Goal: Information Seeking & Learning: Check status

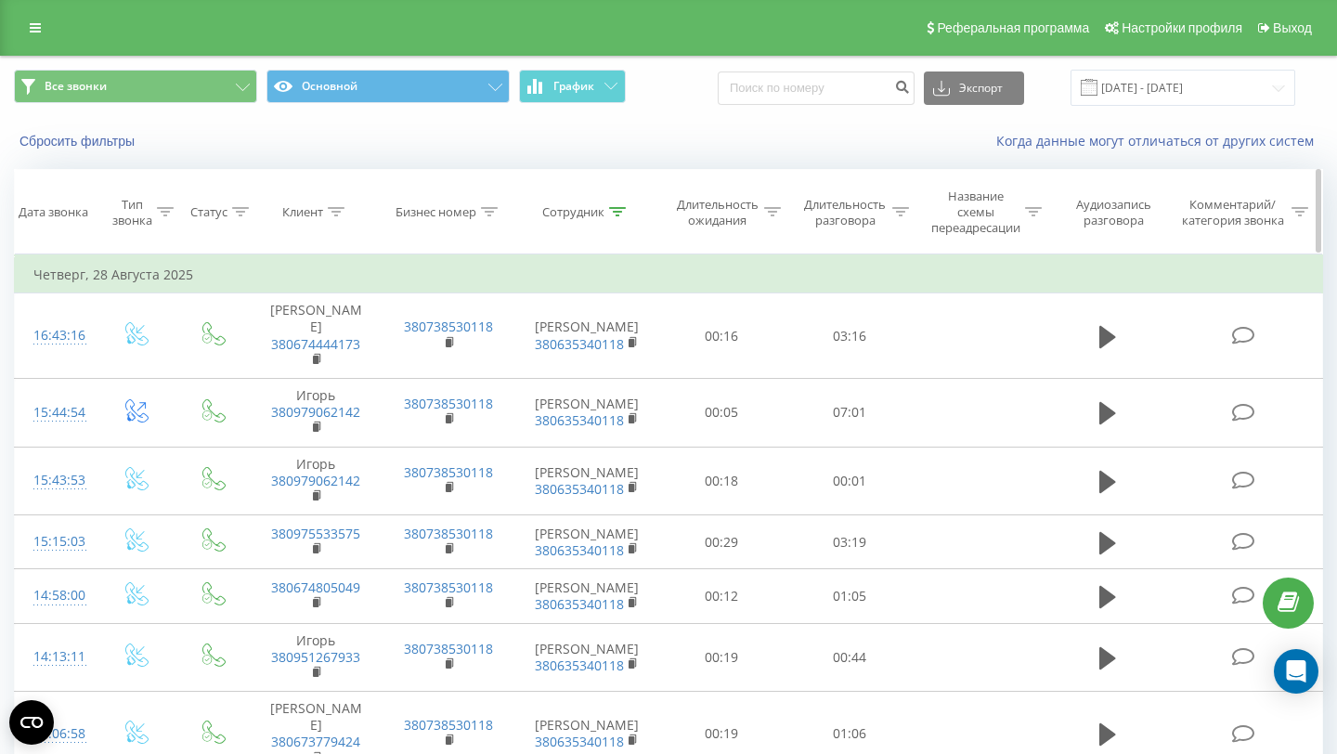
click at [619, 214] on icon at bounding box center [617, 211] width 17 height 9
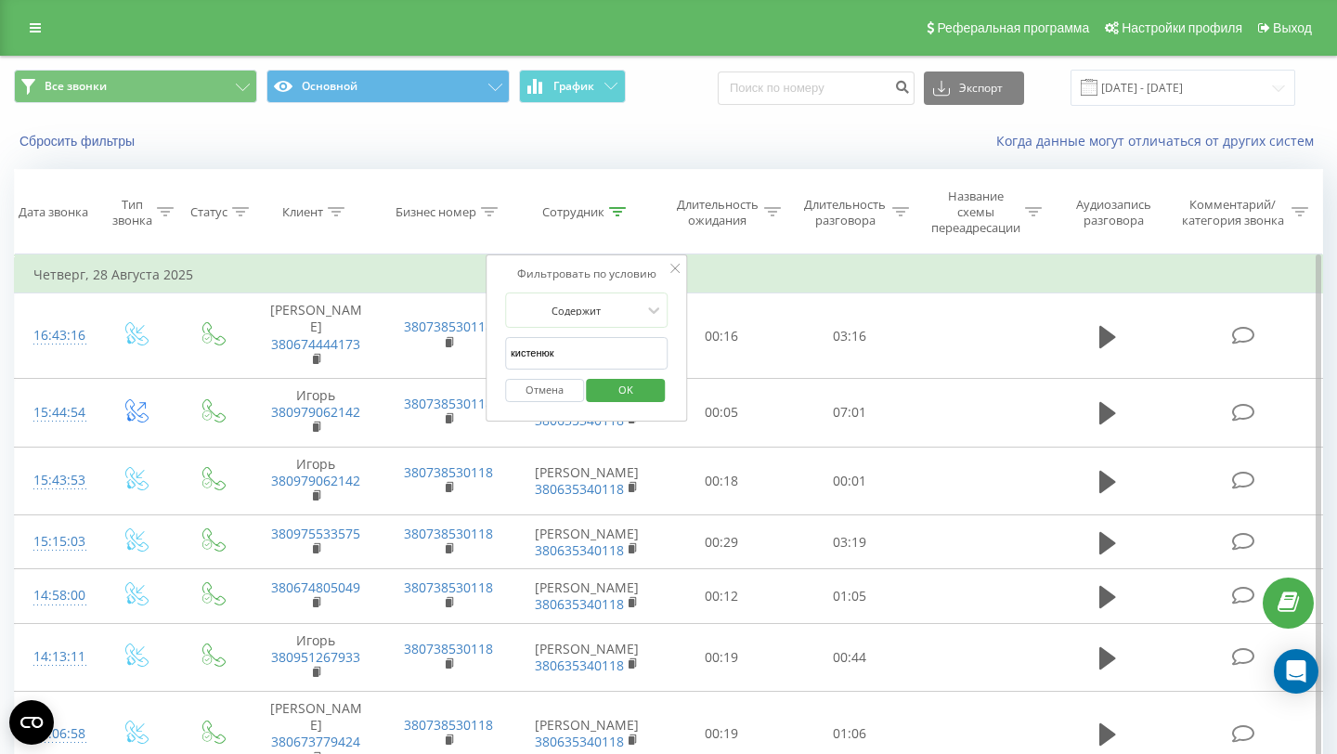
click at [582, 357] on input "кистенюк" at bounding box center [586, 353] width 163 height 32
type input "к"
click at [619, 391] on span "OK" at bounding box center [626, 389] width 52 height 29
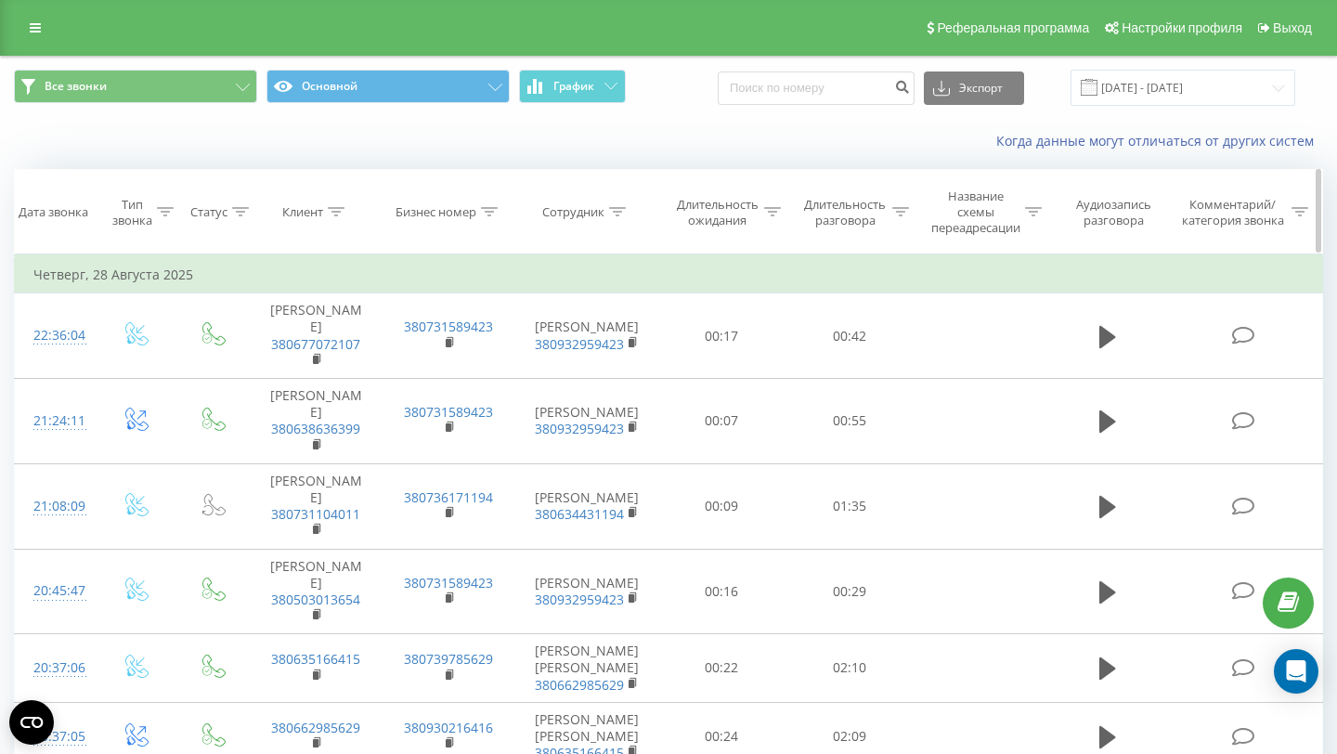
click at [331, 213] on icon at bounding box center [336, 211] width 17 height 9
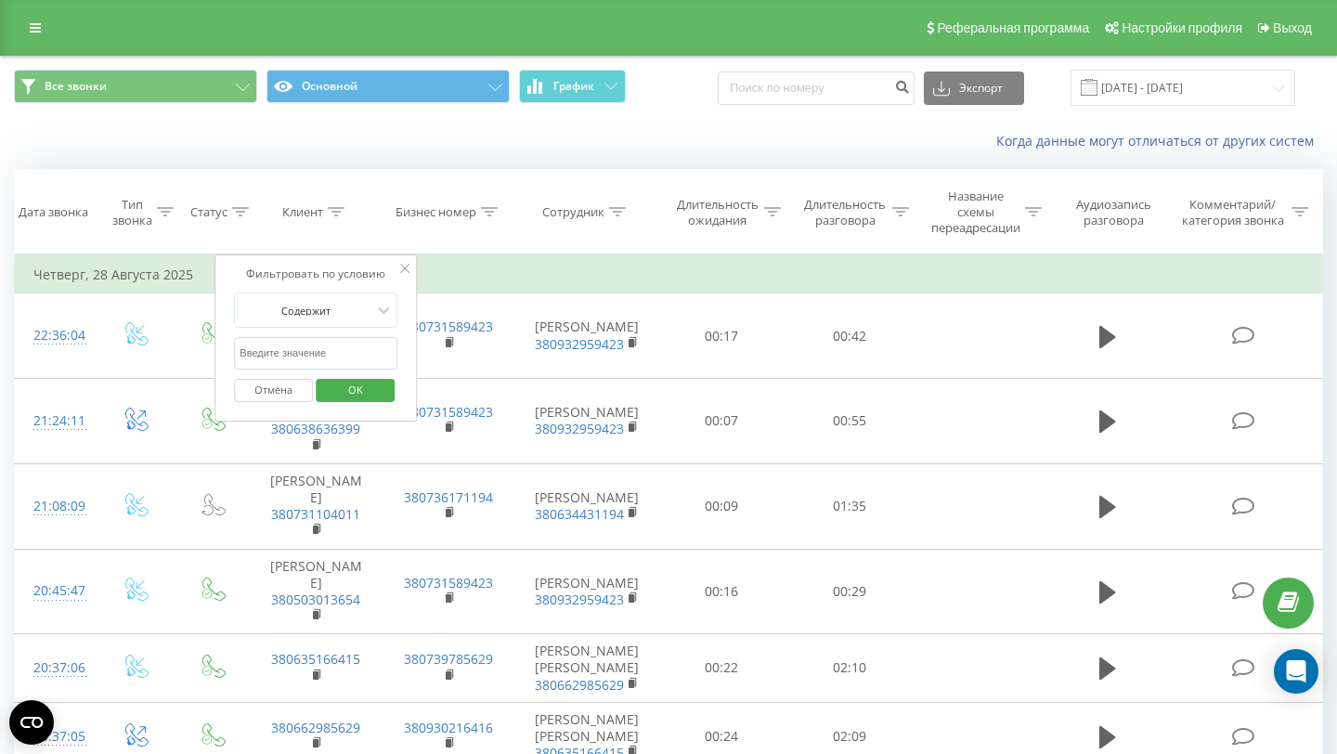
click at [301, 348] on input "text" at bounding box center [315, 353] width 163 height 32
paste input "0930185527"
type input "0930185527"
click at [354, 392] on span "OK" at bounding box center [356, 389] width 52 height 29
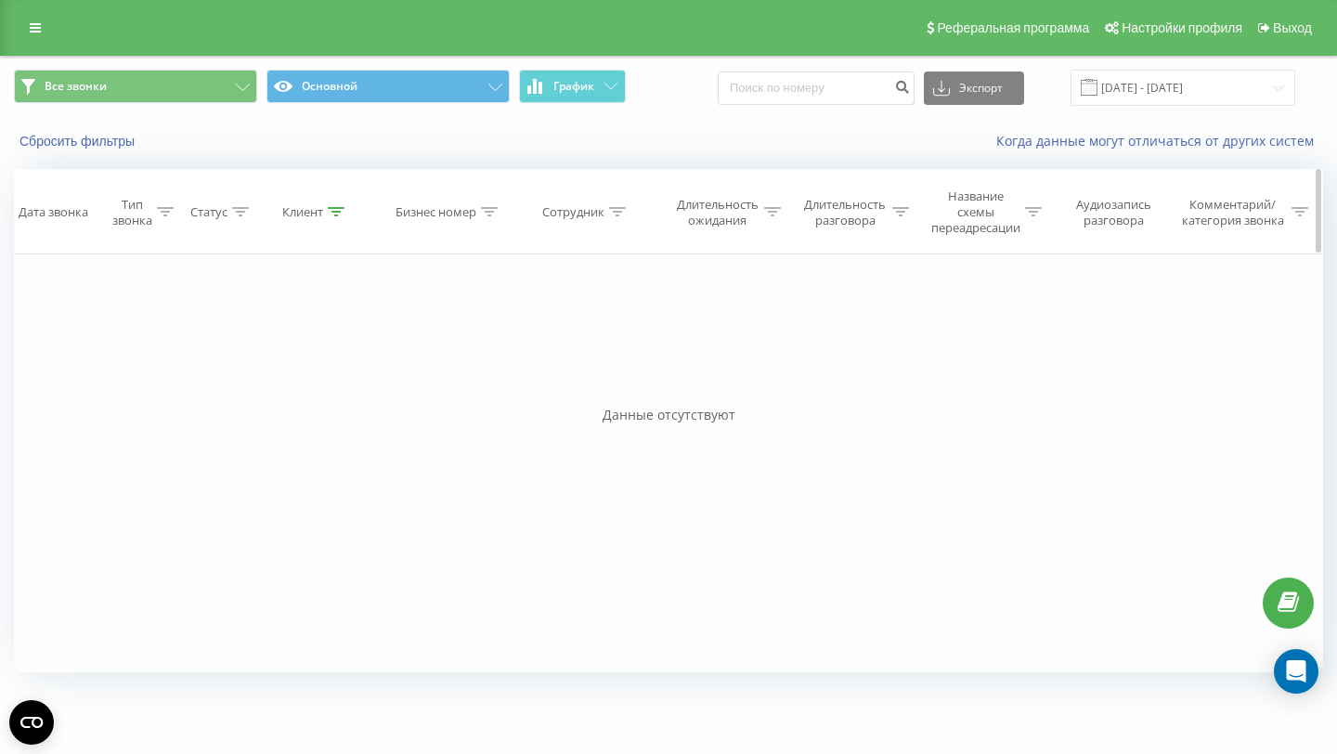
click at [330, 214] on icon at bounding box center [336, 211] width 17 height 9
click at [1148, 81] on input "[DATE] - [DATE]" at bounding box center [1182, 88] width 225 height 36
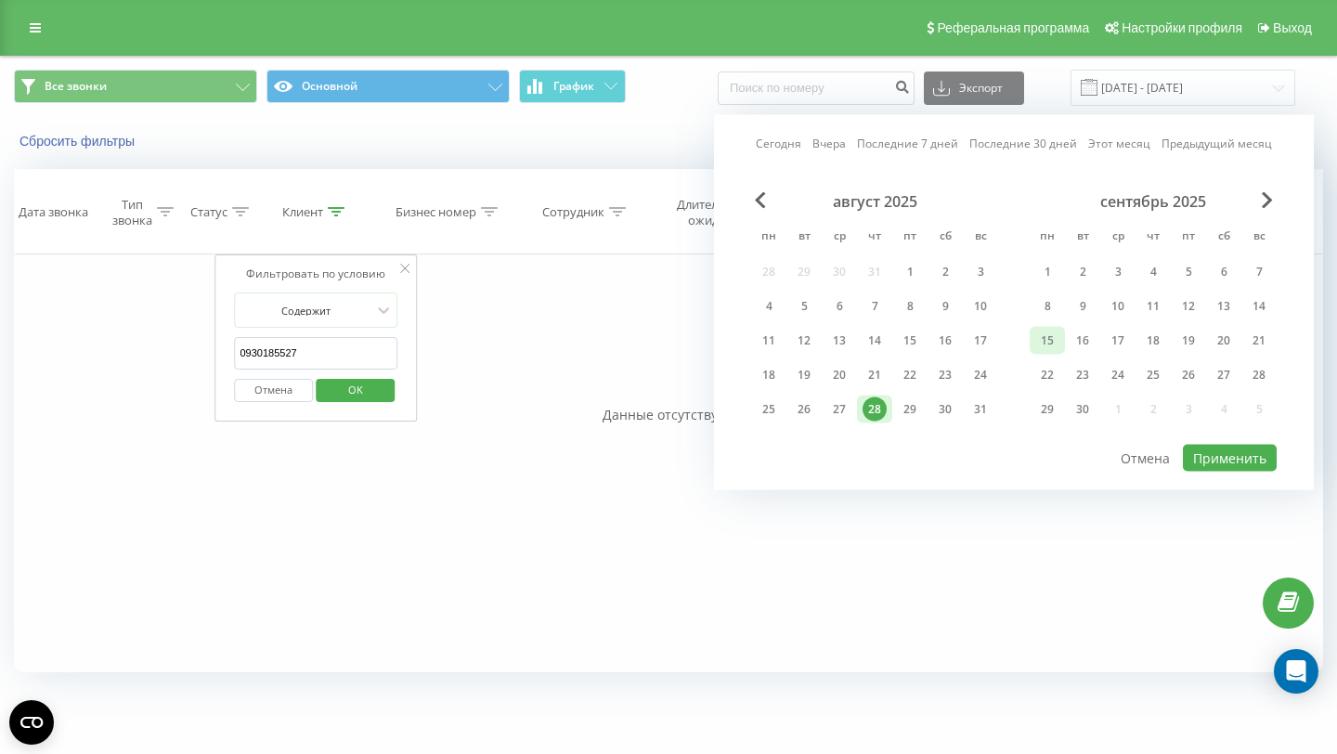
click at [1051, 330] on div "15" at bounding box center [1047, 341] width 24 height 24
click at [1213, 343] on div "20" at bounding box center [1223, 341] width 24 height 24
click at [1219, 459] on button "Применить" at bounding box center [1230, 458] width 94 height 27
type input "[DATE] - [DATE]"
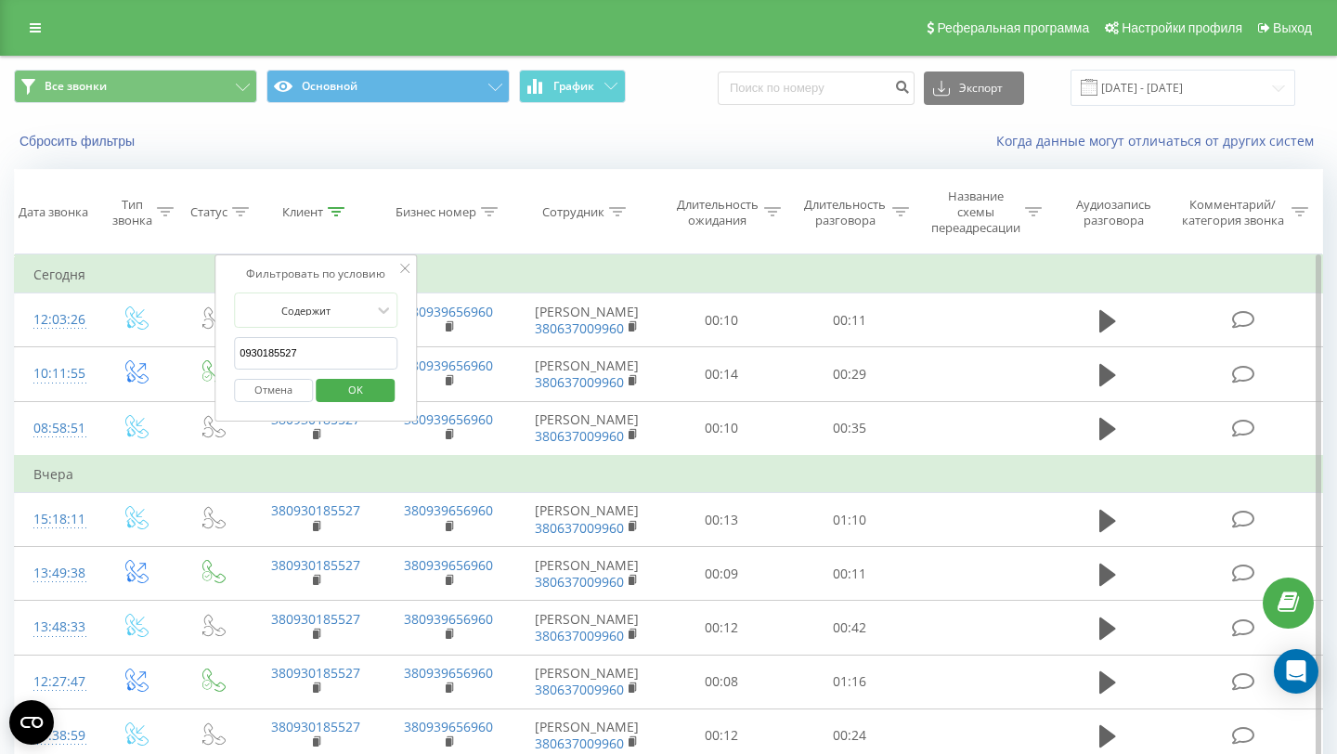
click at [368, 390] on span "OK" at bounding box center [356, 389] width 52 height 29
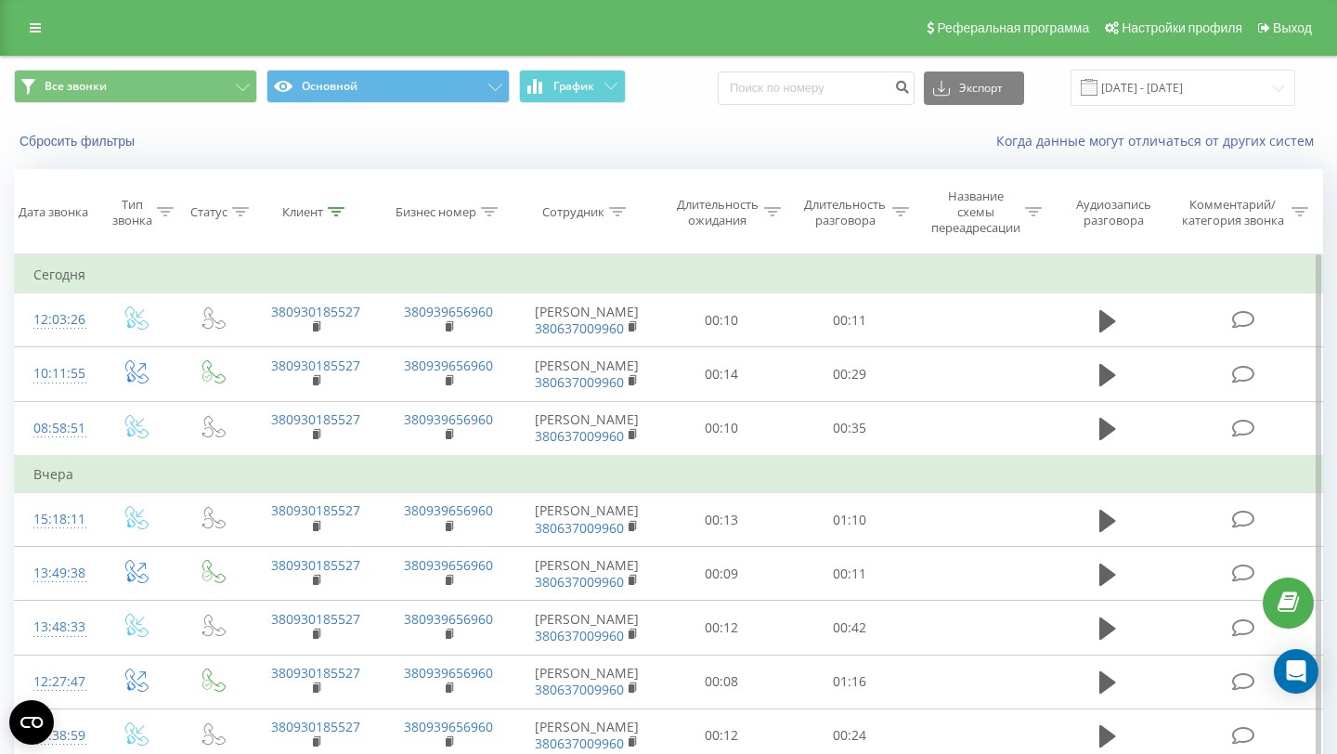
click at [312, 317] on link "380930185527" at bounding box center [315, 312] width 89 height 18
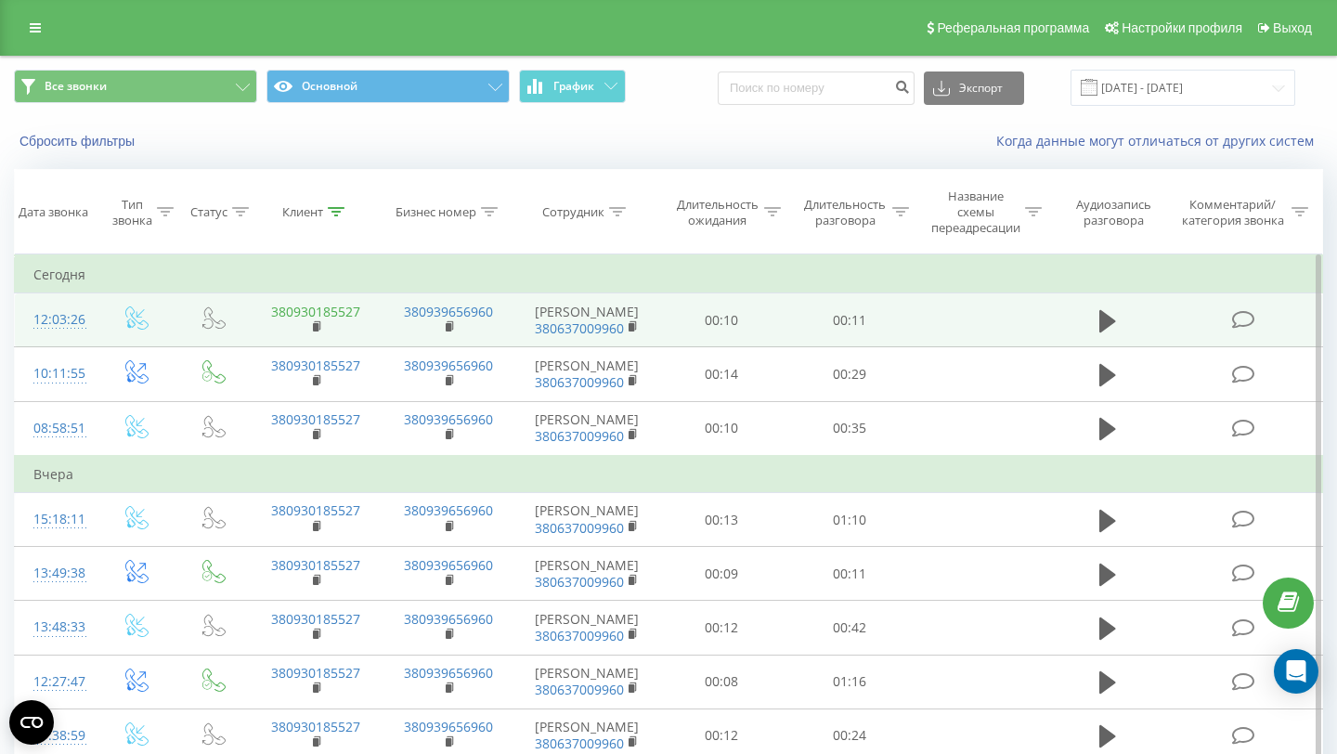
click at [343, 320] on link "380930185527" at bounding box center [315, 312] width 89 height 18
